Goal: Transaction & Acquisition: Purchase product/service

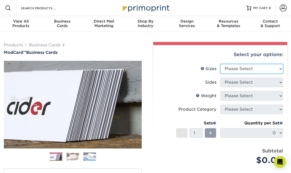
click at [257, 68] on select "Please Select 1.5" x 3.5" - Mini 1.75" x 3.5" - Mini 2" x 2" - Square 2" x 3" -…" at bounding box center [251, 69] width 63 height 10
select select "2.00x3.50"
click at [220, 64] on select "Please Select 1.5" x 3.5" - Mini 1.75" x 3.5" - Mini 2" x 2" - Square 2" x 3" -…" at bounding box center [251, 69] width 63 height 10
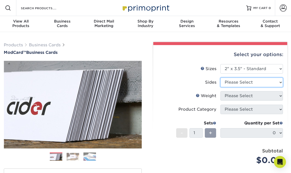
click at [251, 80] on select "Please Select Print Both Sides Print Front Only" at bounding box center [251, 83] width 63 height 10
select select "13abbda7-1d64-4f25-8bb2-c179b224825d"
click at [220, 78] on select "Please Select Print Both Sides Print Front Only" at bounding box center [251, 83] width 63 height 10
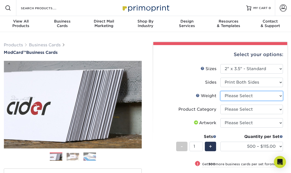
click at [269, 95] on select "Please Select 32PTUCBLK" at bounding box center [251, 96] width 63 height 10
select select "32PTUCBLK"
click at [220, 91] on select "Please Select 32PTUCBLK" at bounding box center [251, 96] width 63 height 10
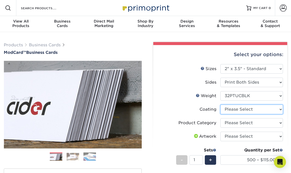
click at [263, 111] on select at bounding box center [251, 110] width 63 height 10
select select "3e7618de-abca-4bda-9f97-8b9129e913d8"
click at [220, 105] on select at bounding box center [251, 110] width 63 height 10
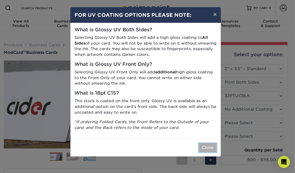
click at [210, 151] on button "Close" at bounding box center [207, 148] width 18 height 10
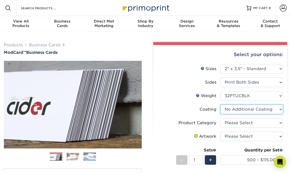
click at [270, 111] on select at bounding box center [251, 110] width 63 height 10
click at [220, 105] on select at bounding box center [251, 110] width 63 height 10
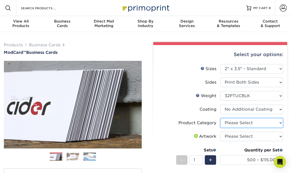
click at [254, 125] on select "Please Select Business Cards" at bounding box center [251, 124] width 63 height 10
select select "3b5148f1-0588-4f88-a218-97bcfdce65c1"
click at [220, 119] on select "Please Select Business Cards" at bounding box center [251, 124] width 63 height 10
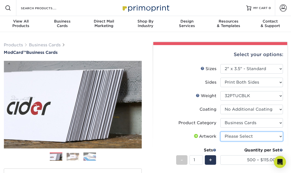
click at [242, 136] on select "Please Select I will upload files I need a design - $100" at bounding box center [251, 137] width 63 height 10
select select "upload"
click at [220, 132] on select "Please Select I will upload files I need a design - $100" at bounding box center [251, 137] width 63 height 10
click at [171, 135] on label "Artwork" at bounding box center [188, 137] width 63 height 10
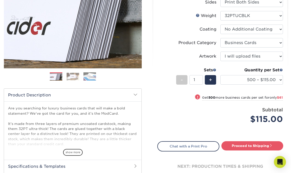
scroll to position [90, 0]
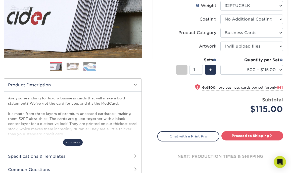
click at [75, 145] on span "show more" at bounding box center [73, 142] width 20 height 7
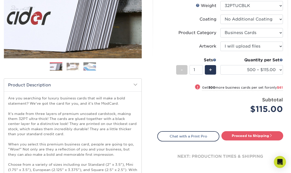
click at [101, 140] on p "Are you searching for luxury business cards that will make a bold statement? We…" at bounding box center [72, 149] width 129 height 107
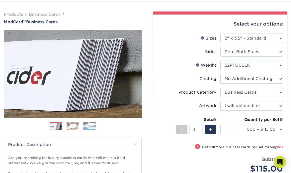
scroll to position [30, 0]
